Goal: Information Seeking & Learning: Learn about a topic

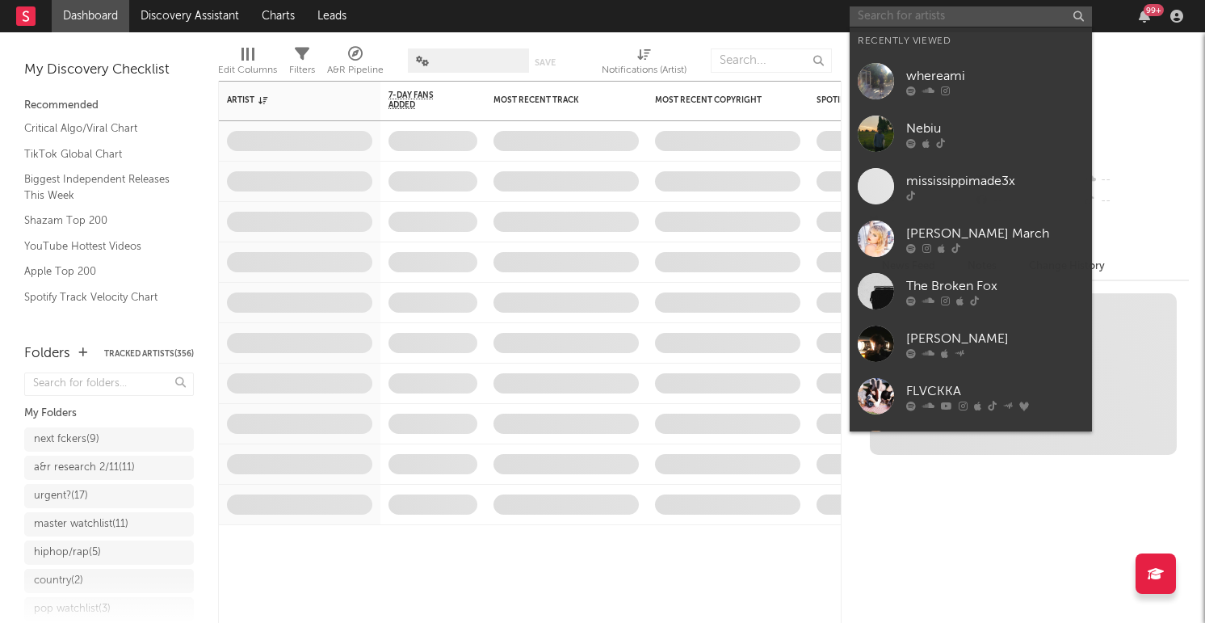
click at [967, 11] on input "text" at bounding box center [971, 16] width 242 height 20
type input "e"
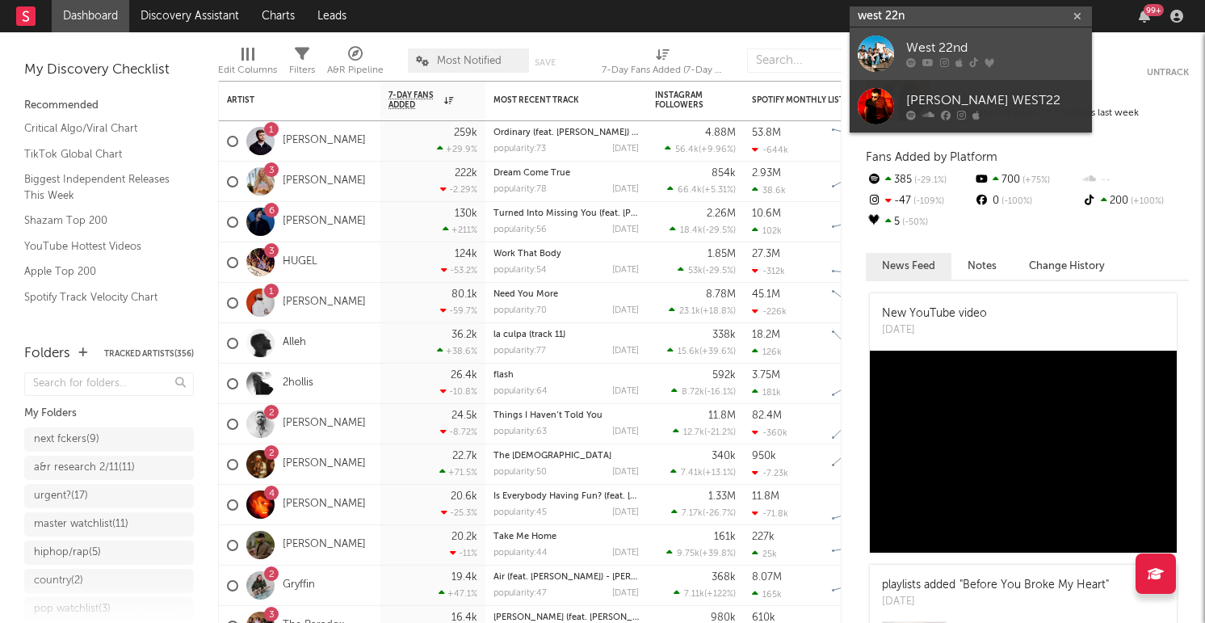
type input "west 22n"
click at [881, 37] on div at bounding box center [876, 54] width 36 height 36
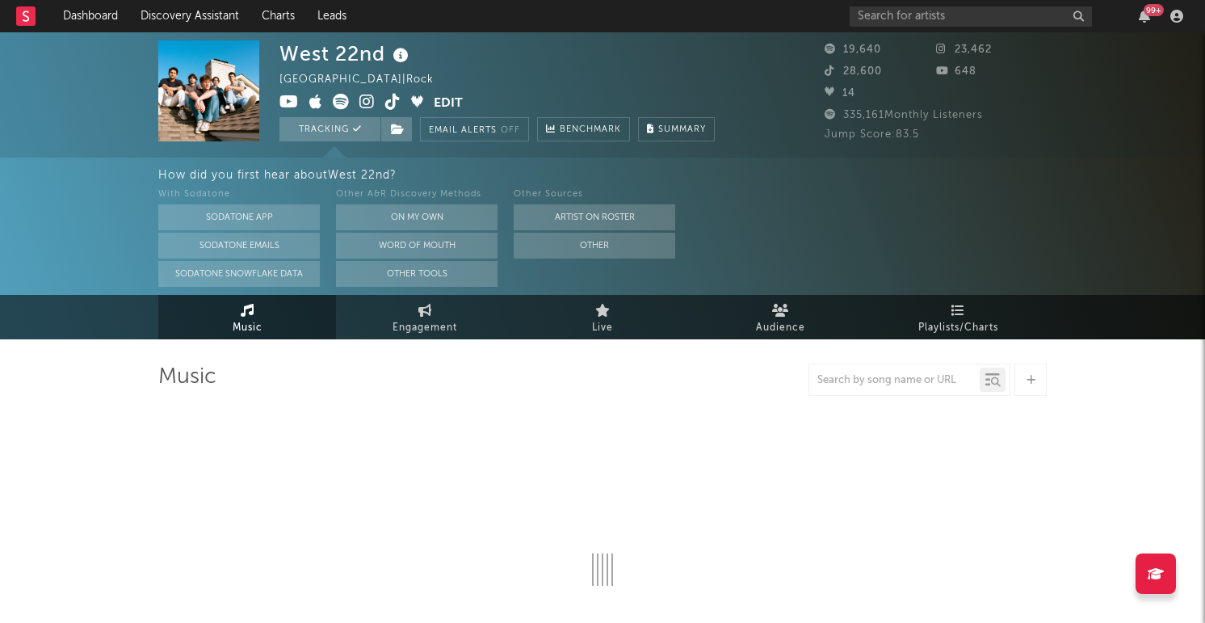
select select "6m"
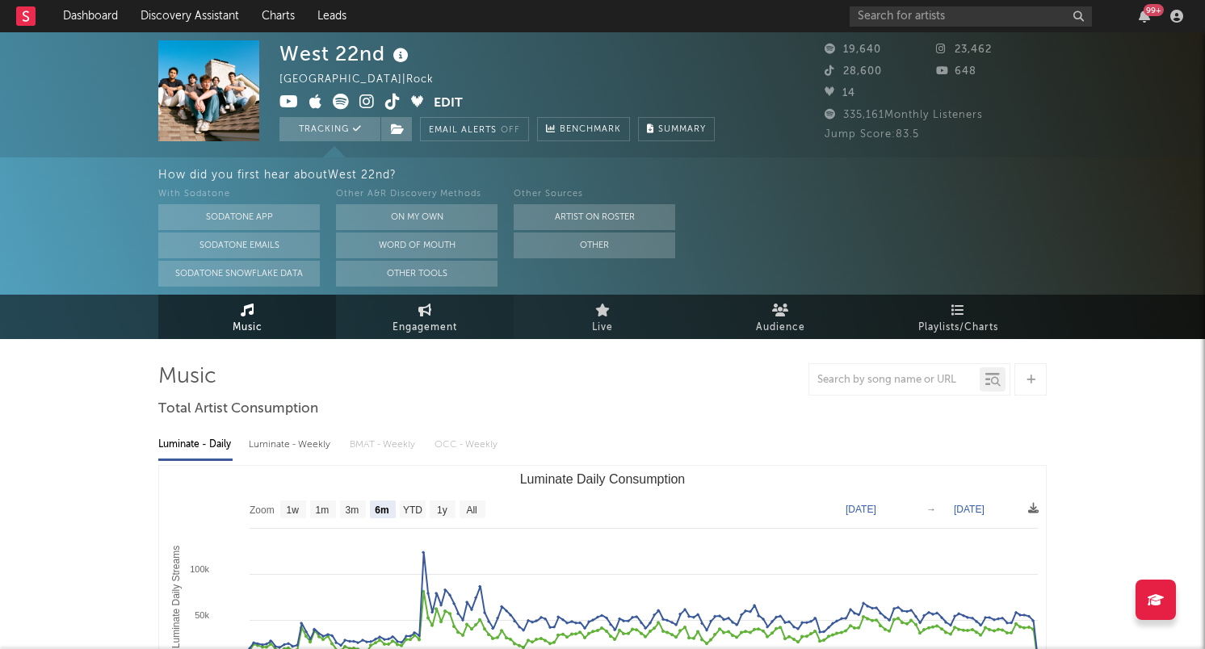
click at [418, 318] on span "Engagement" at bounding box center [425, 327] width 65 height 19
select select "1w"
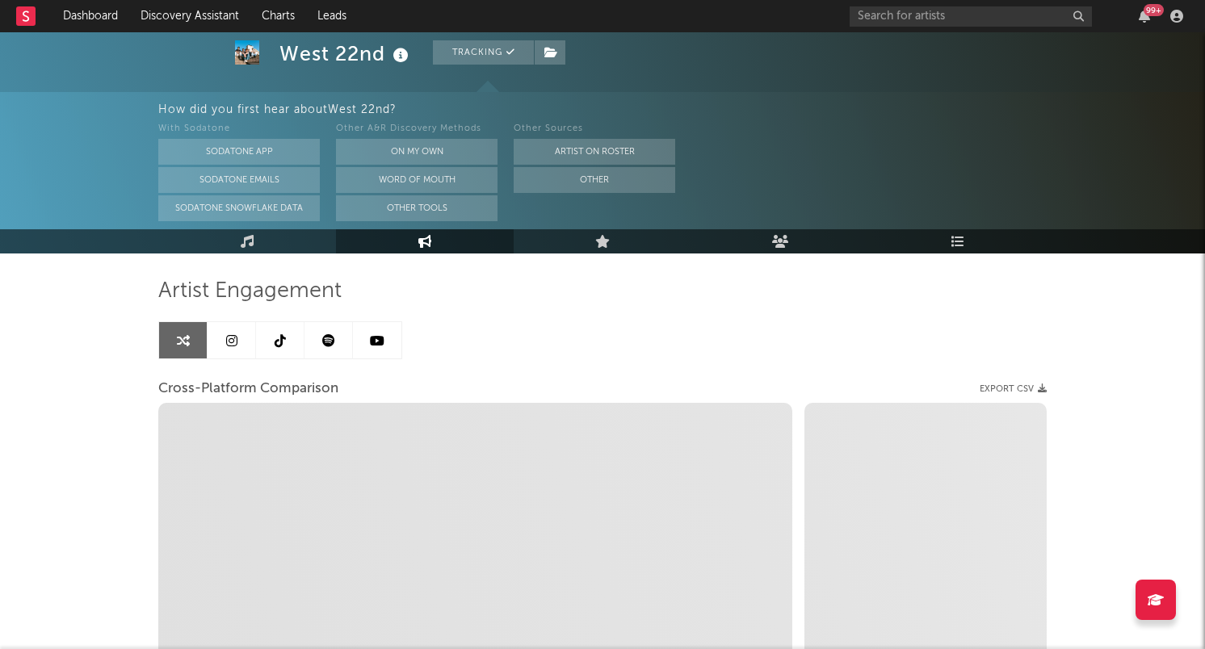
scroll to position [177, 0]
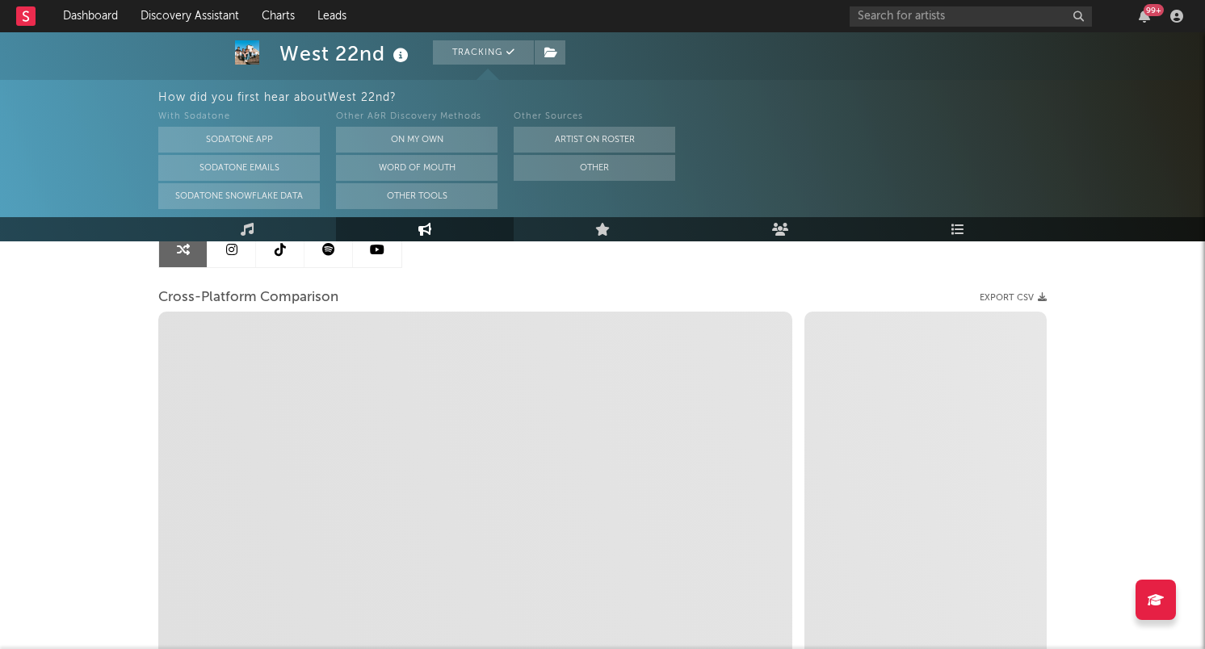
click at [245, 258] on link at bounding box center [232, 249] width 48 height 36
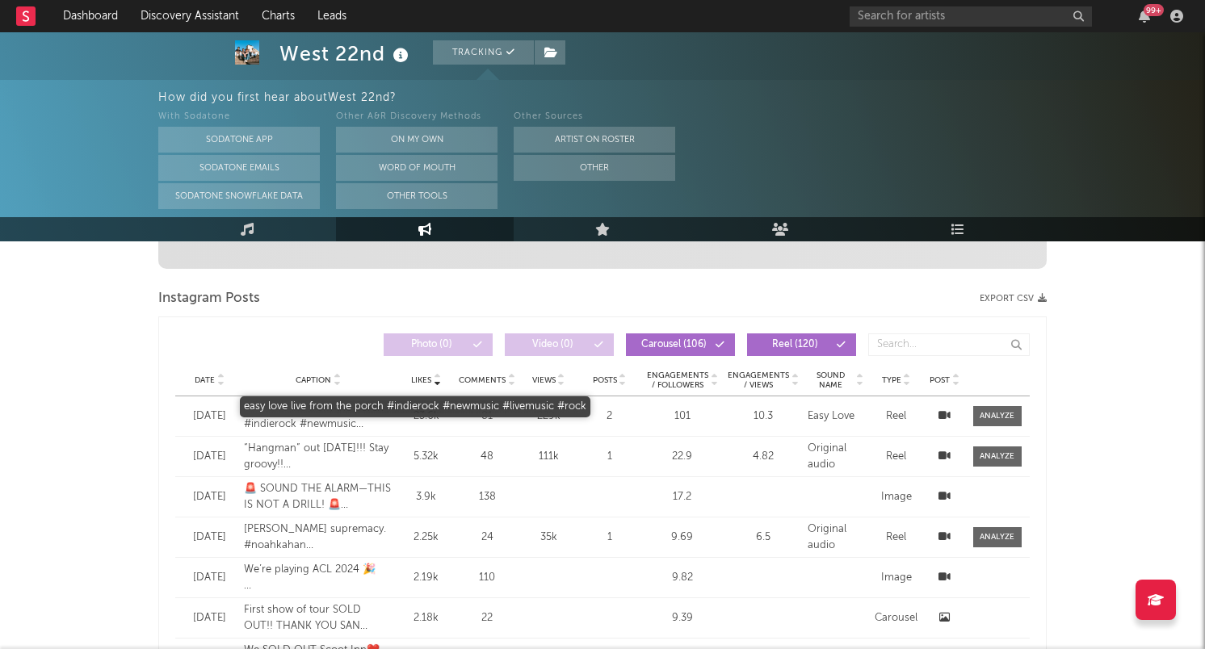
select select "6m"
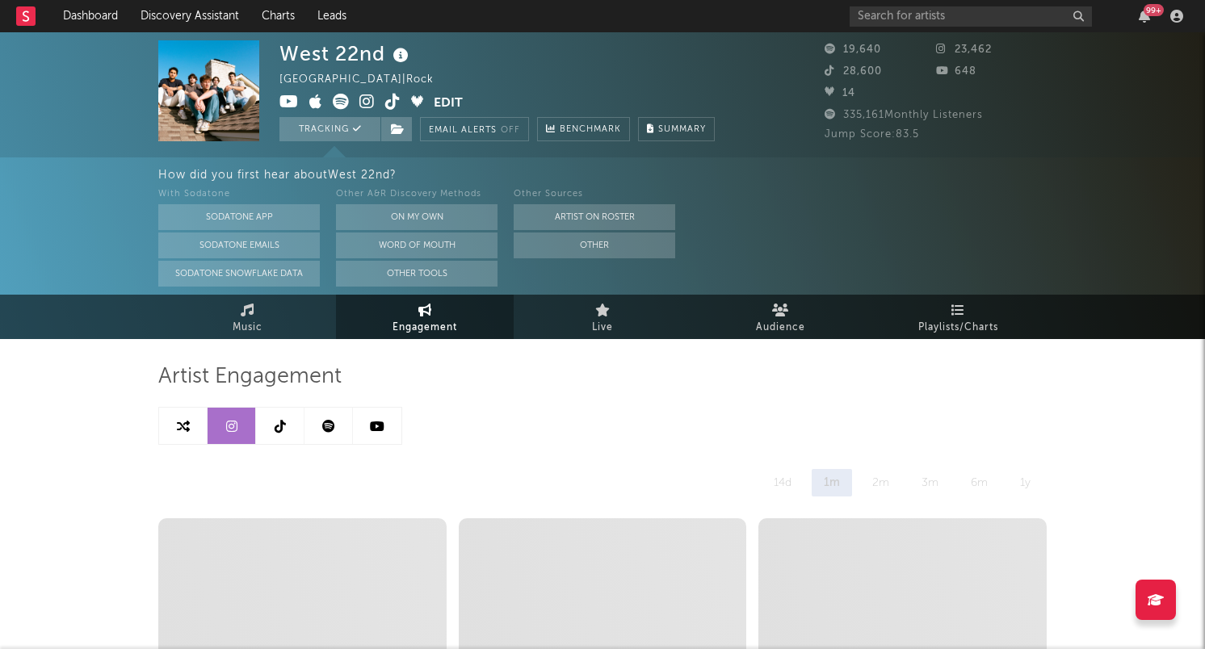
click at [371, 103] on icon at bounding box center [366, 102] width 15 height 16
